Goal: Find specific page/section: Find specific page/section

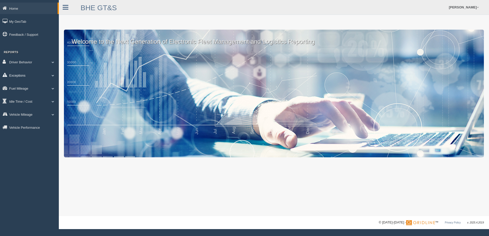
click at [20, 75] on link "Exceptions" at bounding box center [29, 76] width 59 height 12
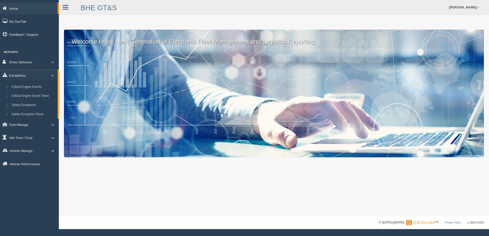
click at [20, 75] on link "Exceptions" at bounding box center [29, 76] width 58 height 12
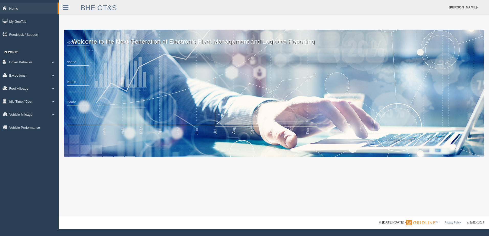
click at [16, 76] on link "Exceptions" at bounding box center [29, 76] width 59 height 12
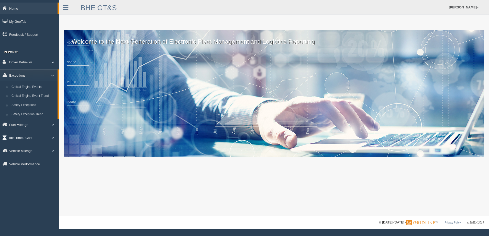
click at [28, 136] on link "Idle Time / Cost" at bounding box center [29, 138] width 59 height 12
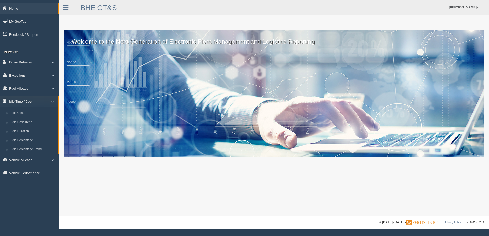
click at [21, 99] on link "Idle Time / Cost" at bounding box center [29, 102] width 58 height 12
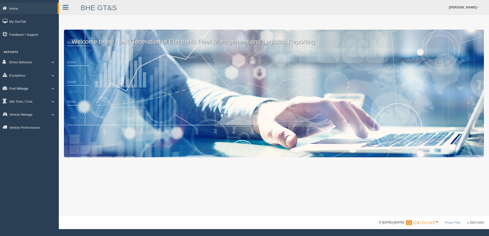
click at [19, 90] on link "Fuel Mileage" at bounding box center [29, 89] width 59 height 12
click at [19, 87] on link "Fuel Mileage" at bounding box center [29, 89] width 58 height 12
click at [19, 114] on link "Vehicle Mileage" at bounding box center [29, 115] width 59 height 12
click at [19, 114] on link "Vehicle Mileage" at bounding box center [29, 115] width 58 height 12
click at [19, 114] on link "Vehicle Mileage" at bounding box center [29, 115] width 59 height 12
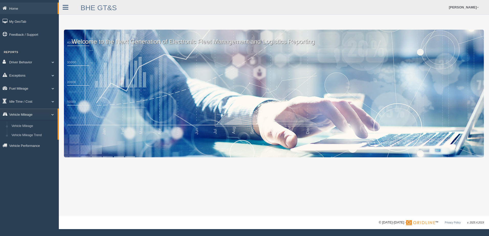
click at [28, 115] on link "Vehicle Mileage" at bounding box center [29, 115] width 58 height 12
click at [30, 61] on link "Driver Behavior" at bounding box center [29, 62] width 59 height 12
click at [25, 64] on link "Driver Behavior" at bounding box center [29, 62] width 58 height 12
click at [25, 75] on link "Exceptions" at bounding box center [29, 76] width 59 height 12
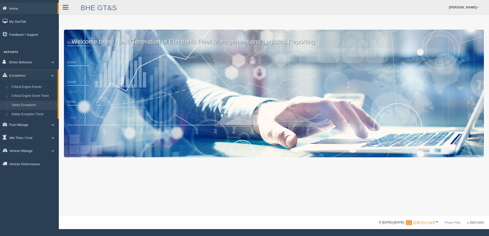
click at [34, 105] on link "Safety Exceptions" at bounding box center [33, 105] width 48 height 9
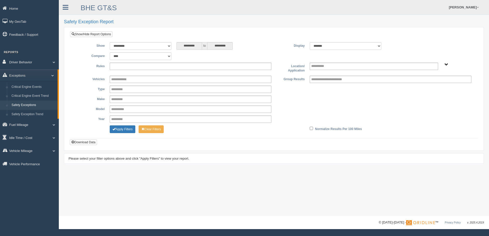
click at [125, 65] on input "text" at bounding box center [124, 66] width 27 height 6
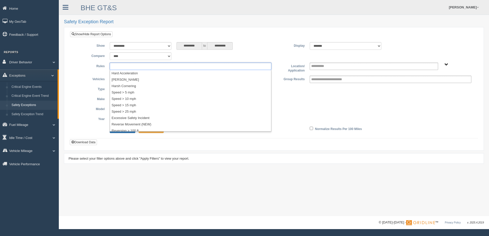
click at [77, 63] on label "Rules" at bounding box center [90, 66] width 33 height 6
type input "**********"
